Goal: Check status: Check status

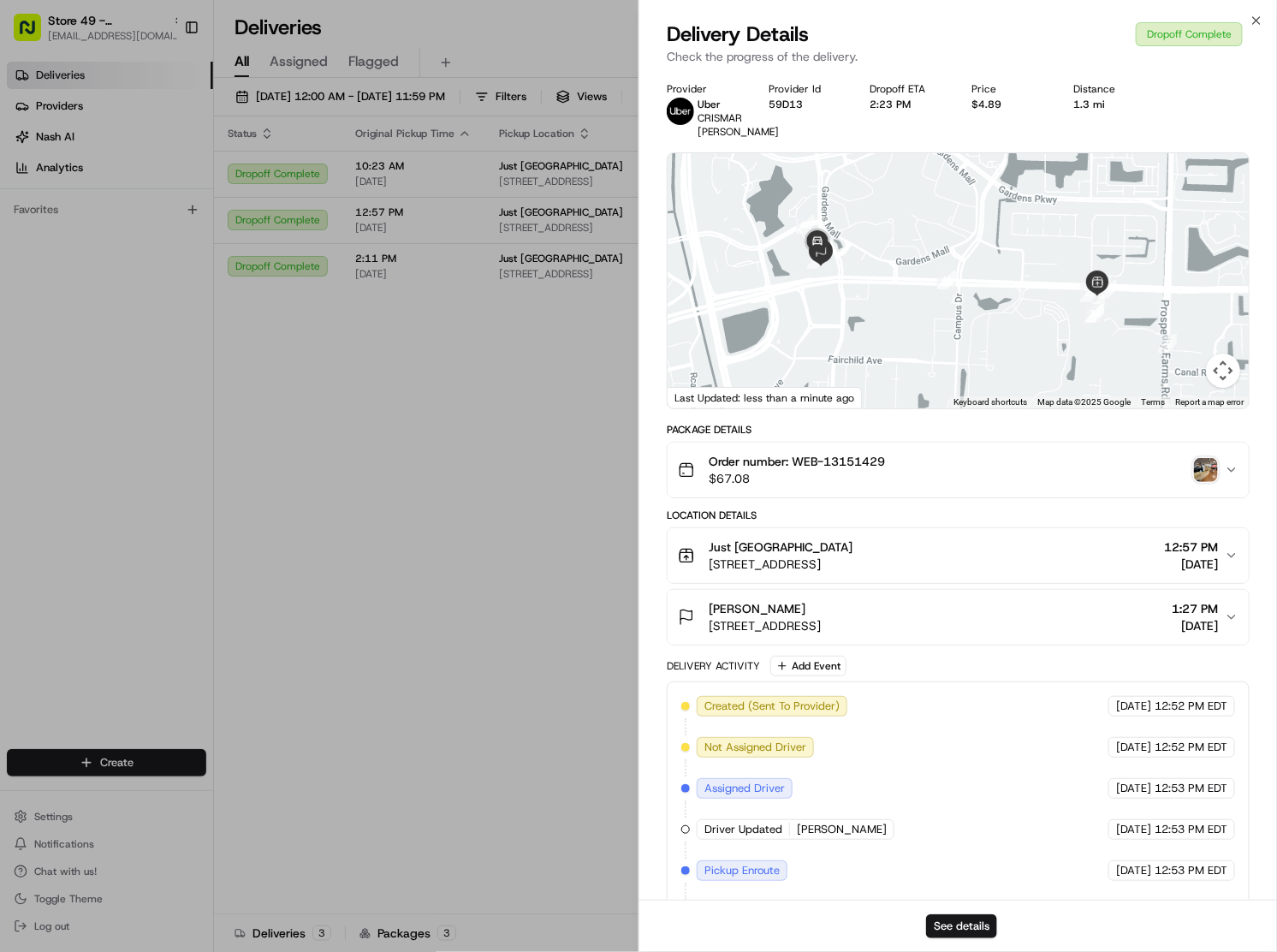
scroll to position [176, 0]
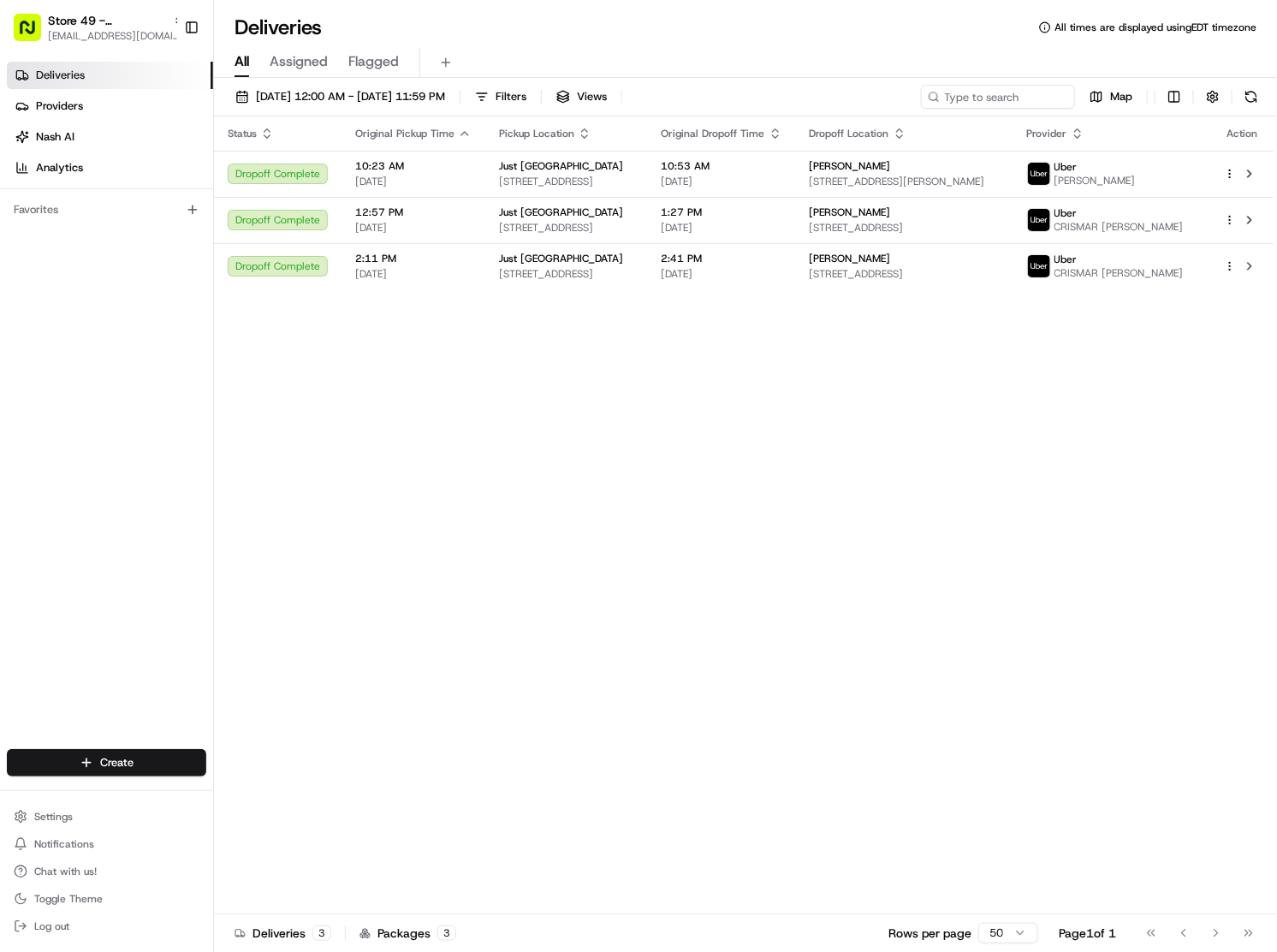
click at [869, 409] on div "Status Original Pickup Time Pickup Location Original Dropoff Time Dropoff Locat…" at bounding box center [743, 515] width 1059 height 798
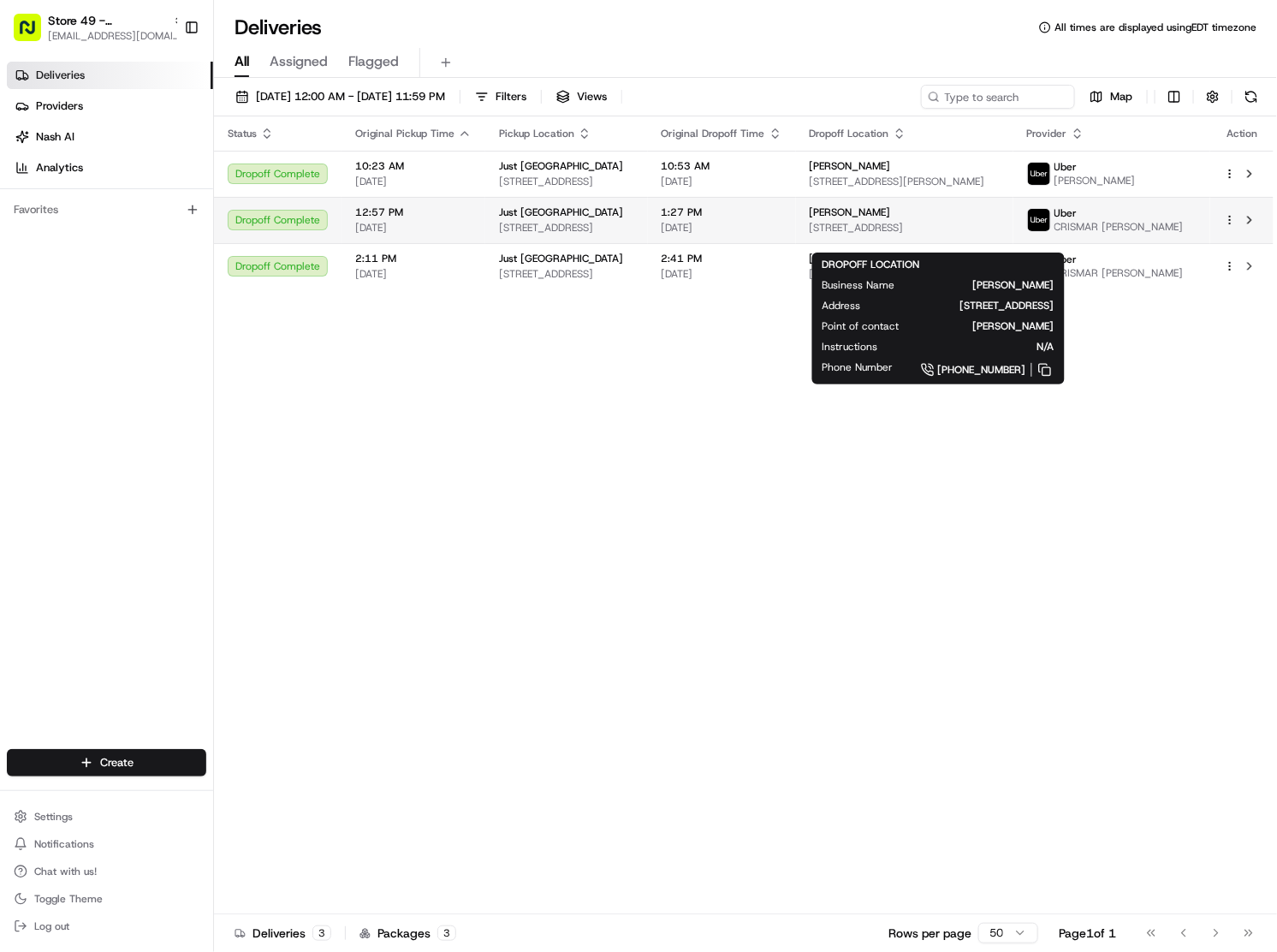
click at [880, 234] on span "[STREET_ADDRESS]" at bounding box center [904, 227] width 190 height 14
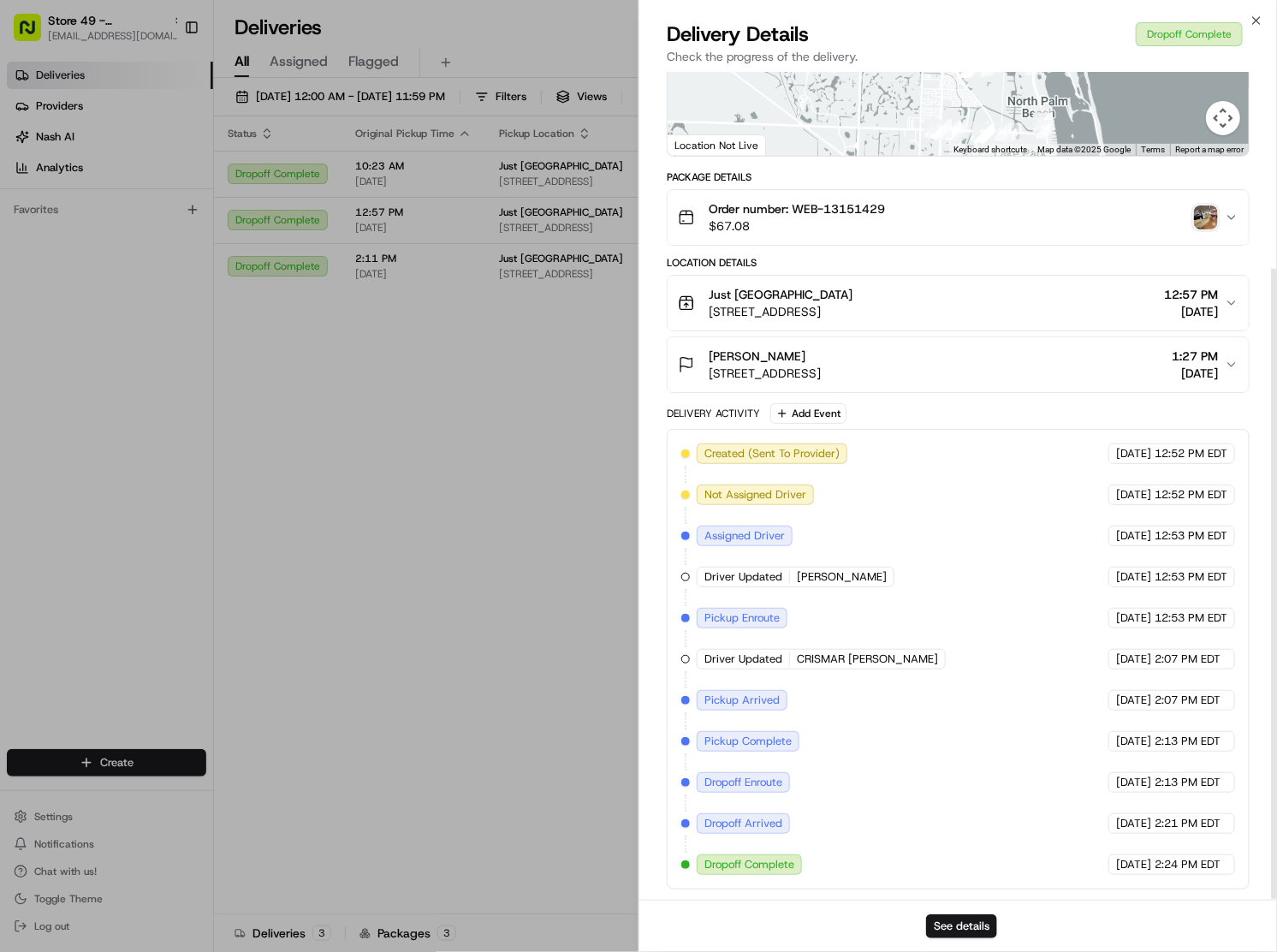
scroll to position [258, 0]
click at [1200, 217] on img "button" at bounding box center [1206, 218] width 24 height 24
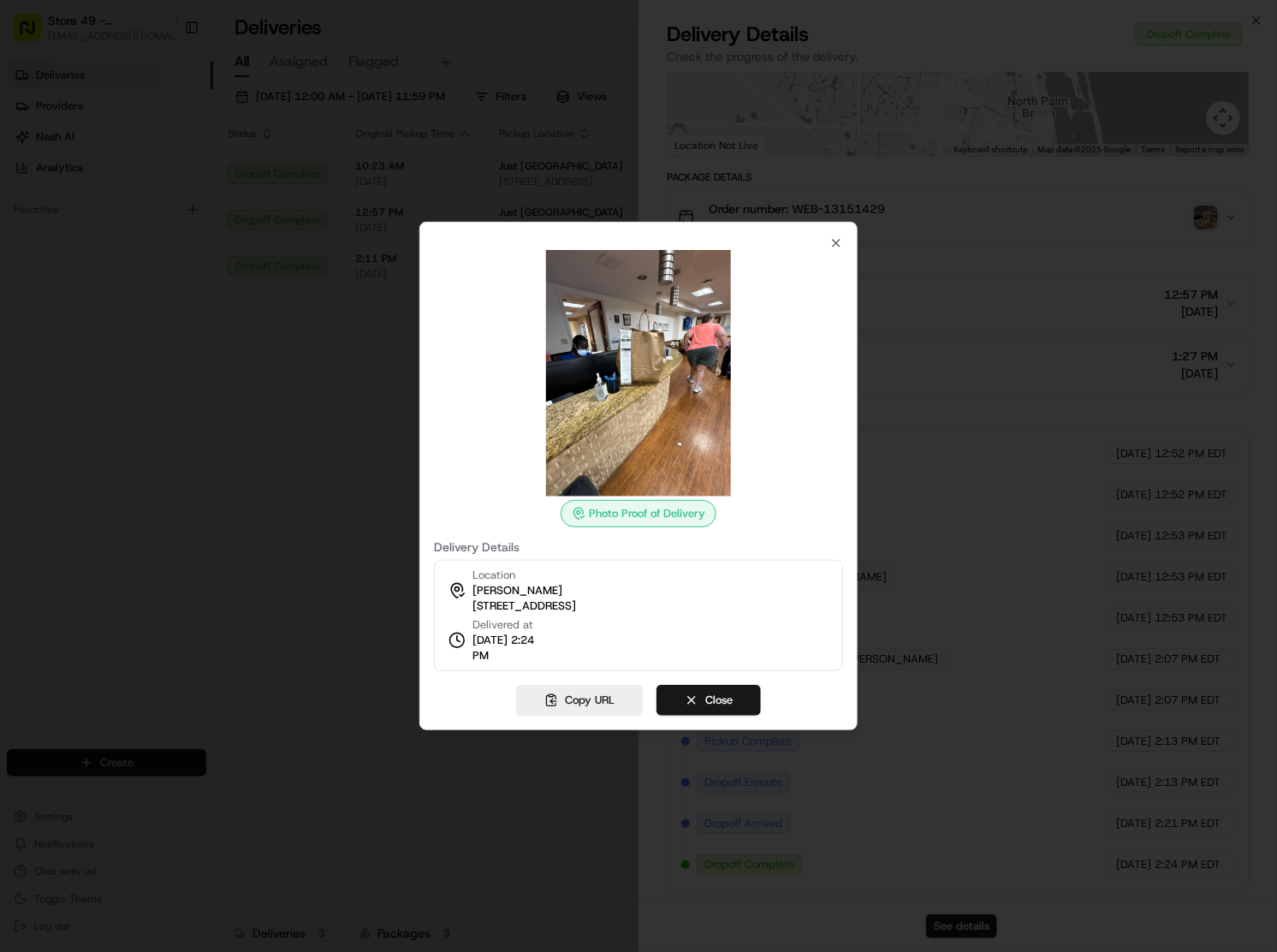
click at [331, 475] on div at bounding box center [638, 476] width 1277 height 952
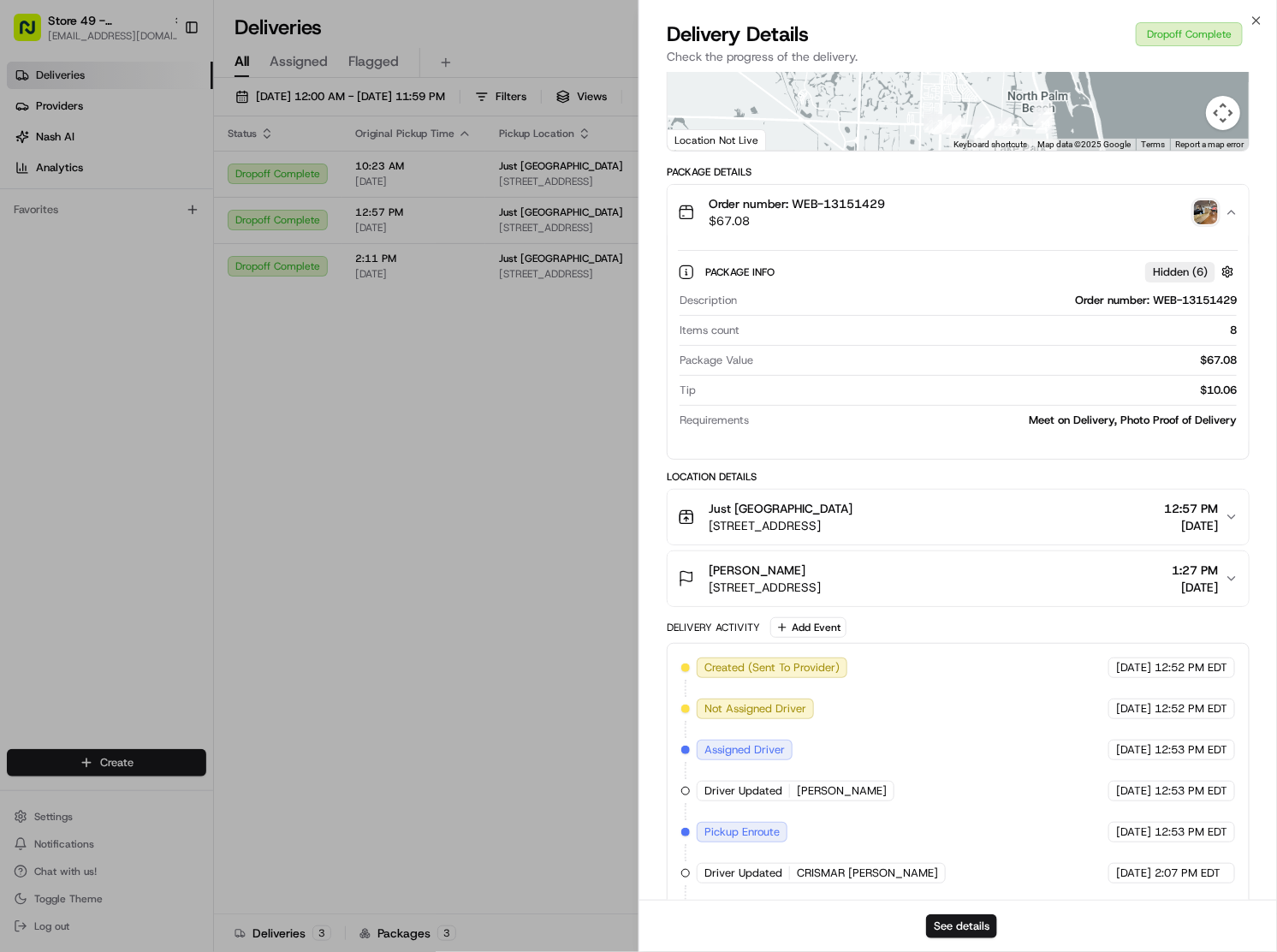
scroll to position [478, 0]
